Goal: Information Seeking & Learning: Learn about a topic

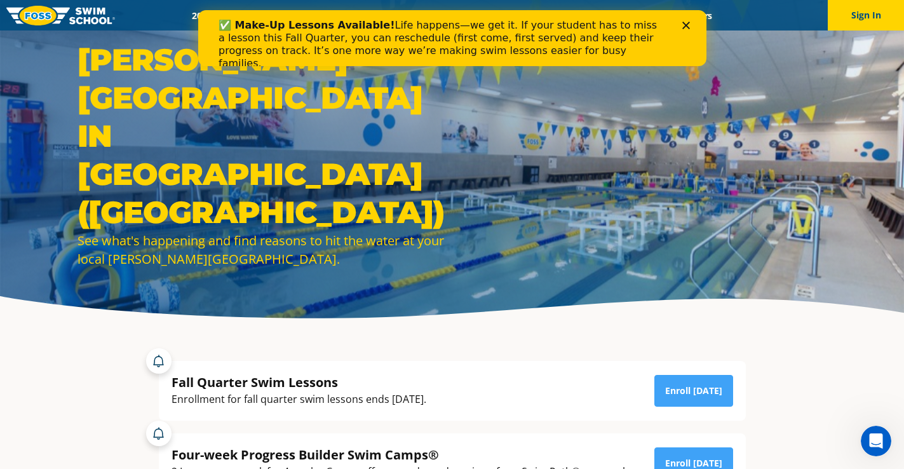
click at [686, 25] on icon "Close" at bounding box center [685, 26] width 8 height 8
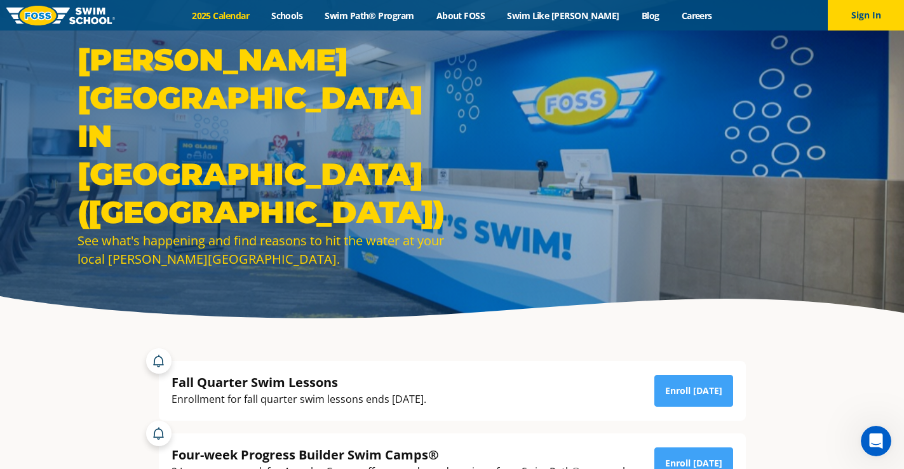
click at [241, 14] on link "2025 Calendar" at bounding box center [220, 16] width 79 height 12
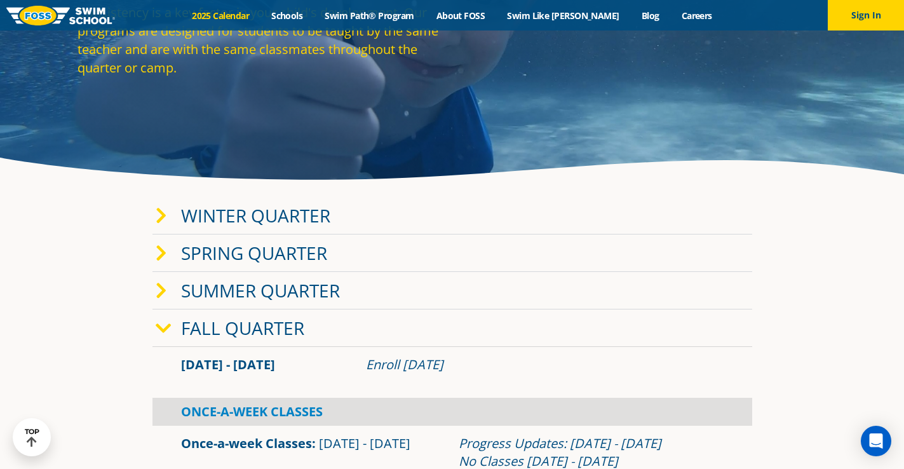
scroll to position [142, 0]
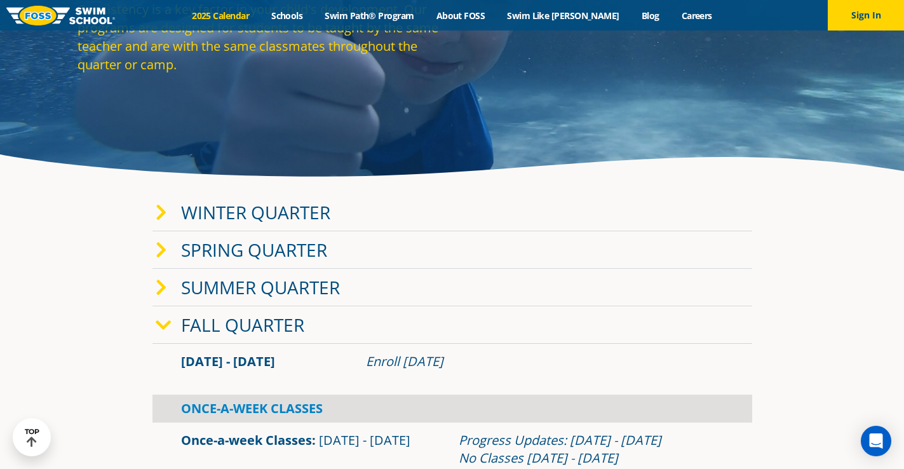
click at [227, 218] on link "Winter Quarter" at bounding box center [255, 212] width 149 height 24
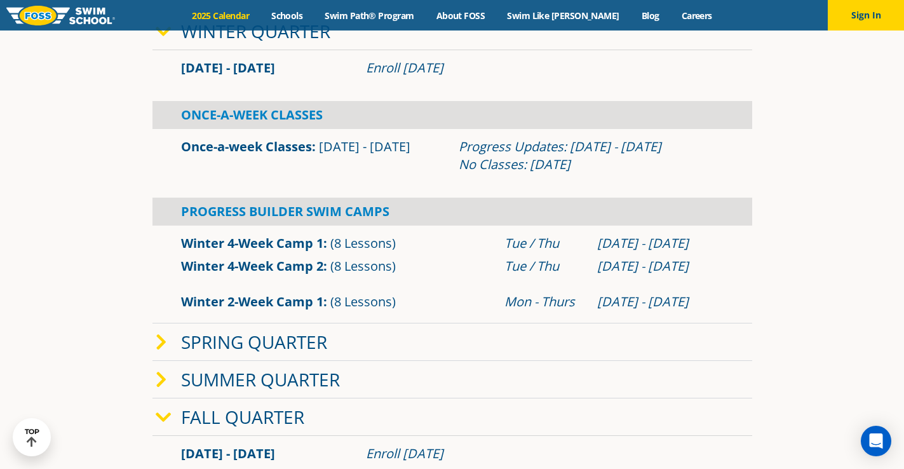
scroll to position [360, 0]
